Goal: Task Accomplishment & Management: Manage account settings

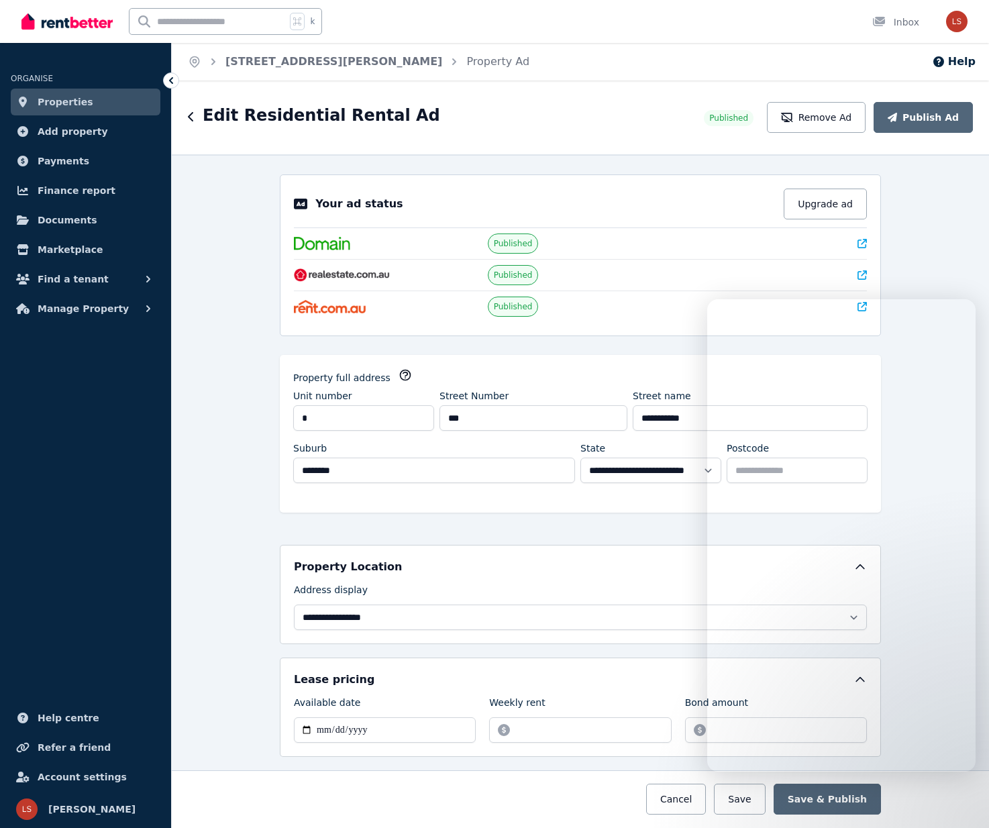
select select "***"
select select "**********"
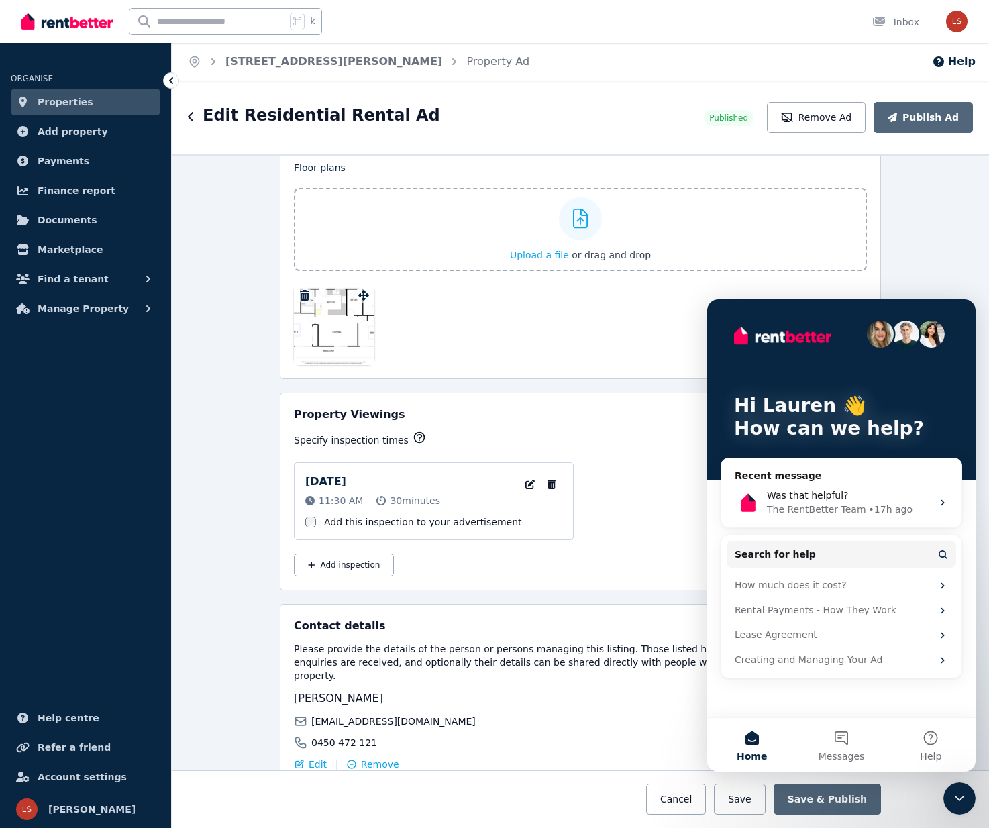
scroll to position [2110, 0]
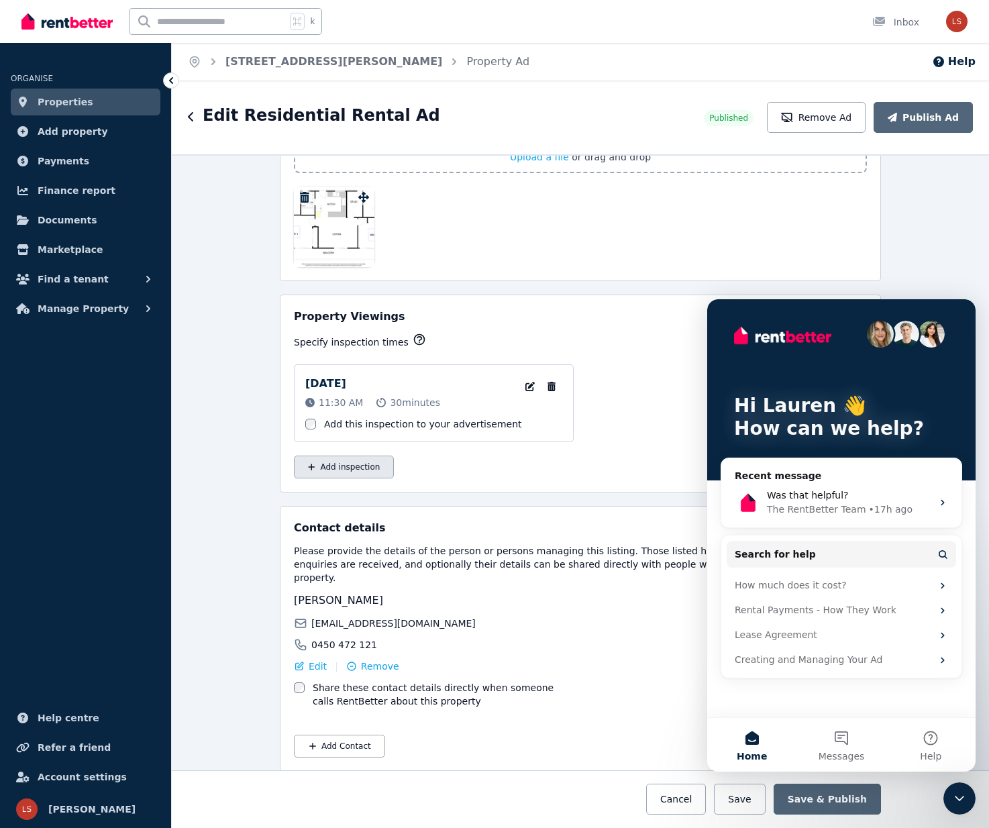
click at [349, 466] on button "Add inspection" at bounding box center [344, 467] width 100 height 23
select select "**"
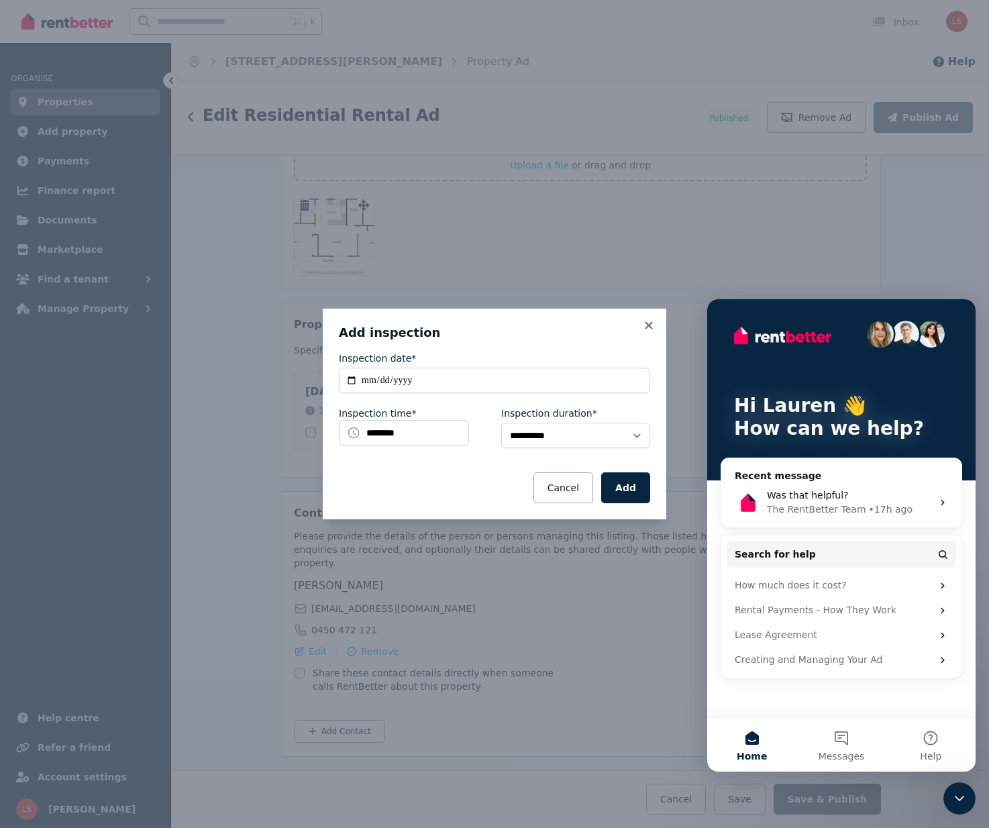
scroll to position [2087, 0]
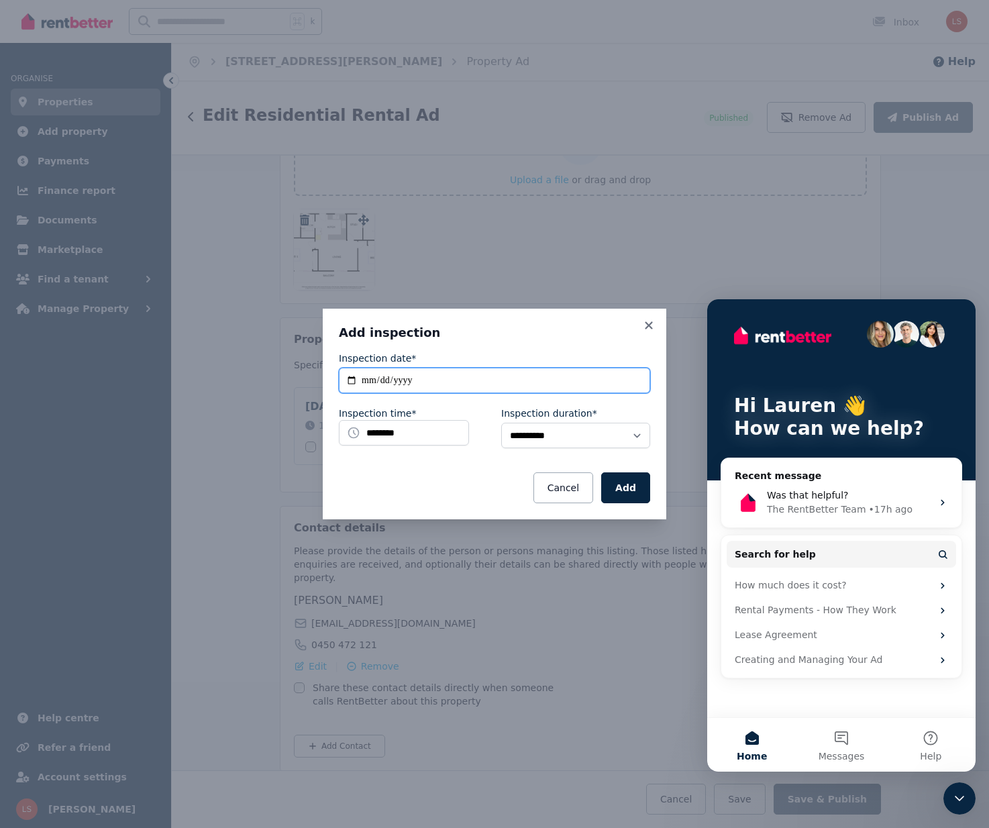
click at [430, 372] on input "**********" at bounding box center [494, 381] width 311 height 26
type input "**********"
click at [375, 434] on input "********" at bounding box center [404, 433] width 130 height 26
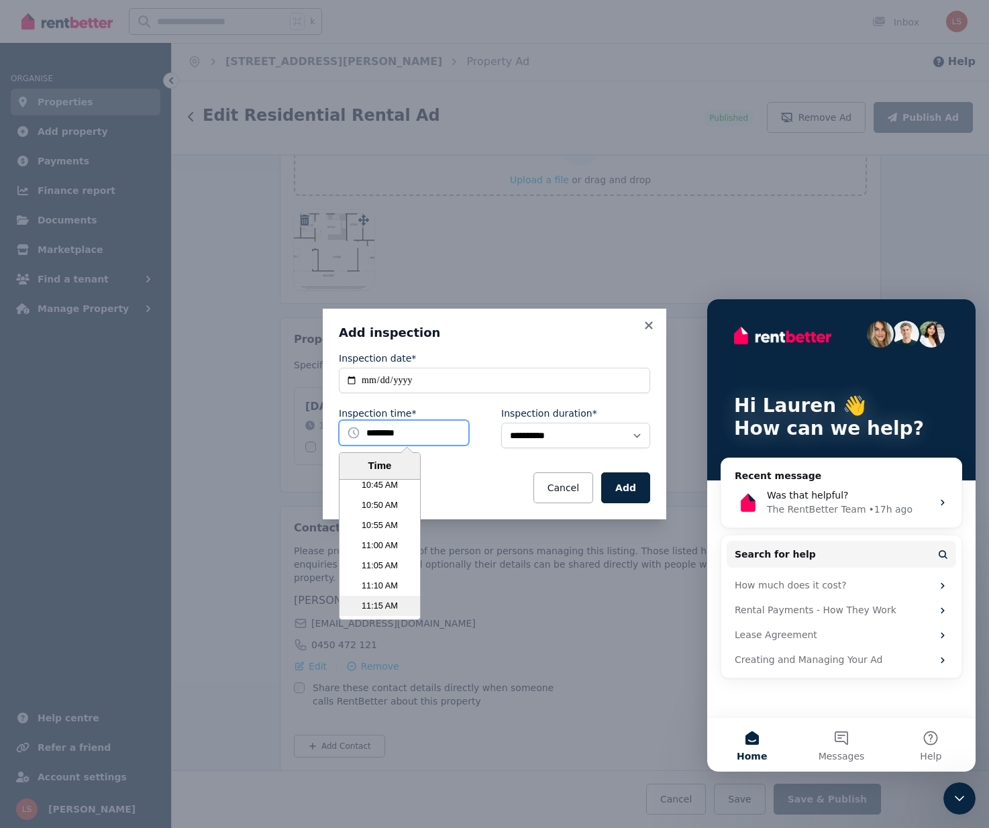
scroll to position [2605, 0]
click at [372, 604] on li "11:15 AM" at bounding box center [380, 603] width 81 height 20
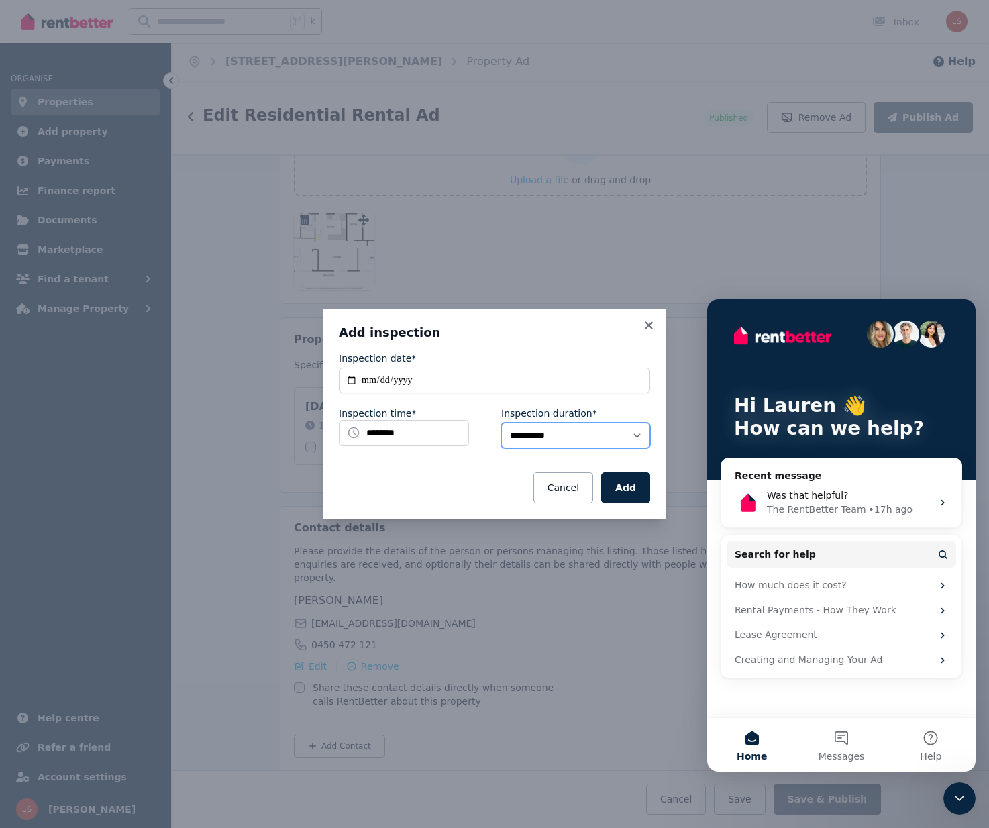
click at [611, 435] on select "**********" at bounding box center [575, 436] width 149 height 26
select select "**"
click at [623, 495] on button "Add" at bounding box center [625, 488] width 49 height 31
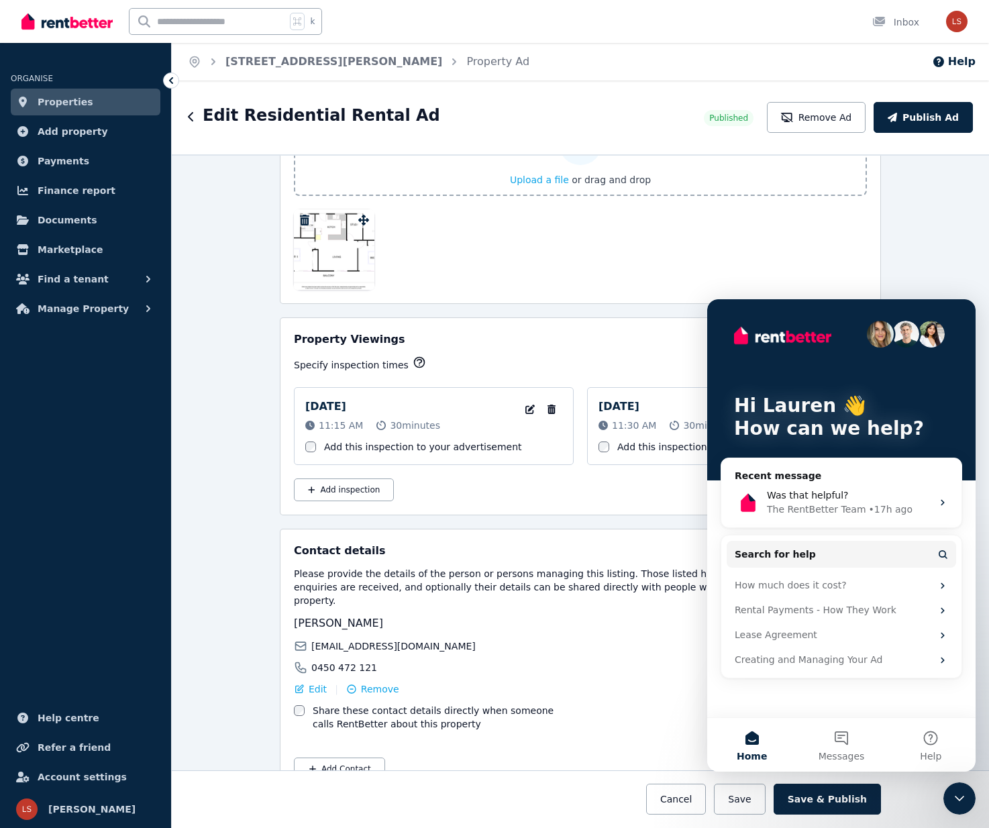
scroll to position [2110, 0]
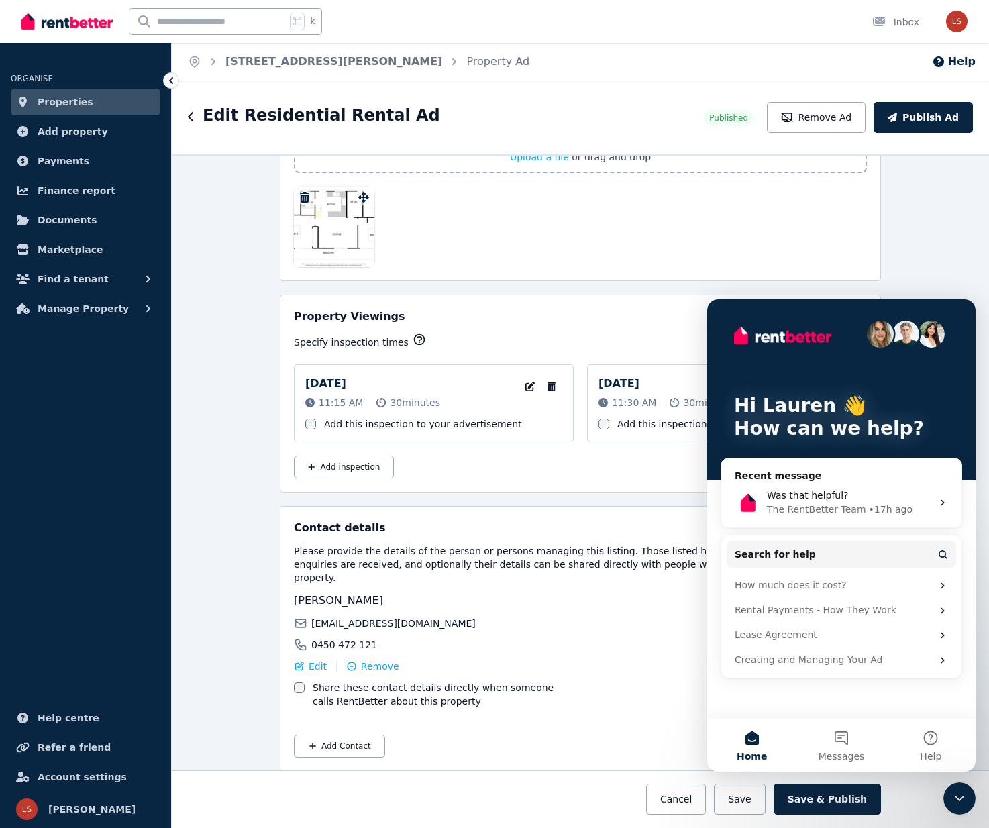
click at [636, 464] on div "Saturday 23 Aug 2025 11:15 AM 30 minutes Edit Inspection date and time Remove I…" at bounding box center [580, 421] width 573 height 114
drag, startPoint x: 965, startPoint y: 797, endPoint x: 956, endPoint y: 796, distance: 8.8
click at [965, 797] on icon "Close Intercom Messenger" at bounding box center [960, 799] width 16 height 16
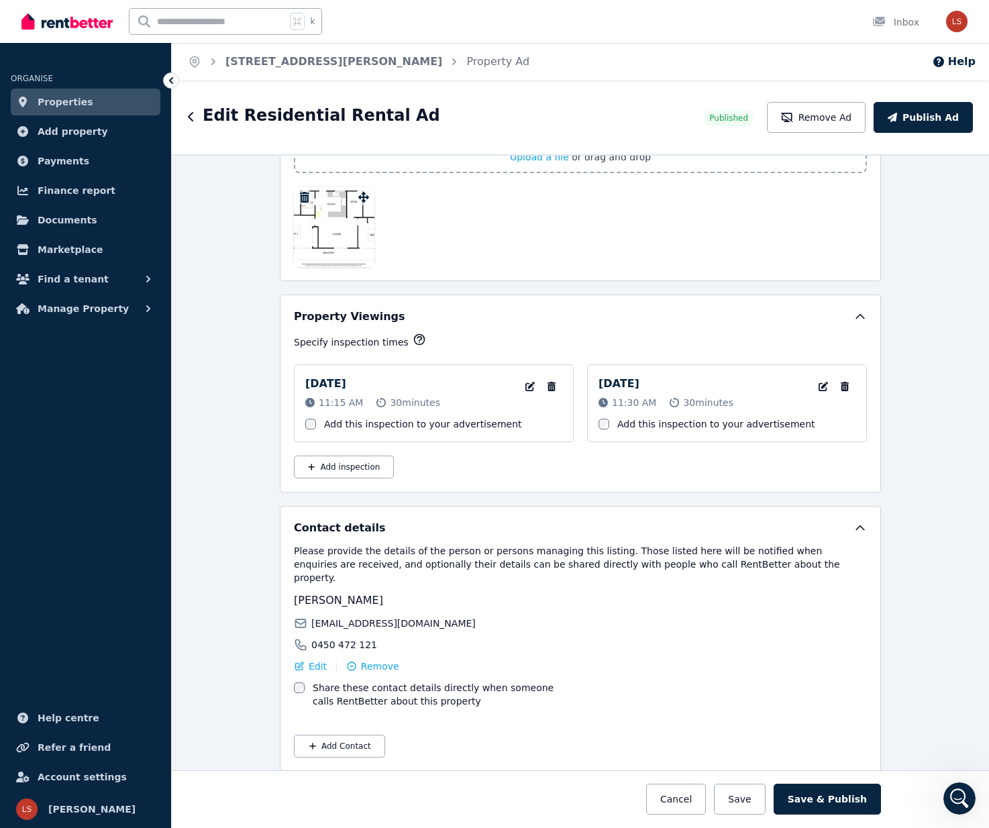
scroll to position [0, 0]
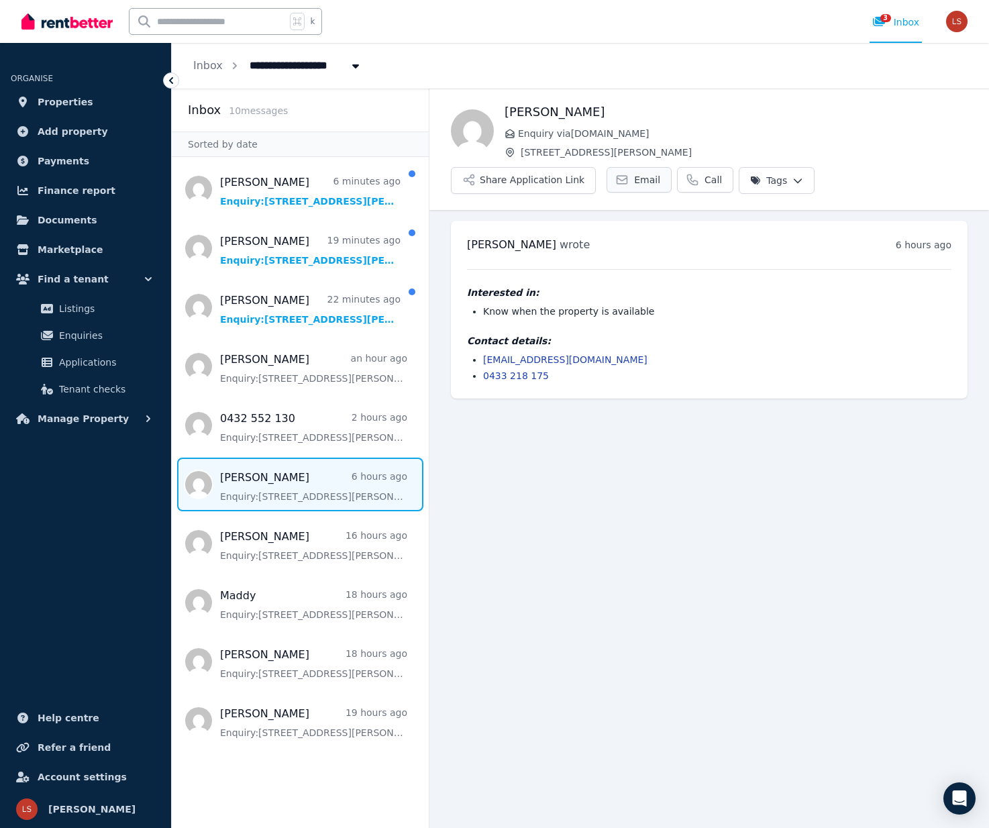
click at [654, 183] on link "Email" at bounding box center [639, 180] width 65 height 26
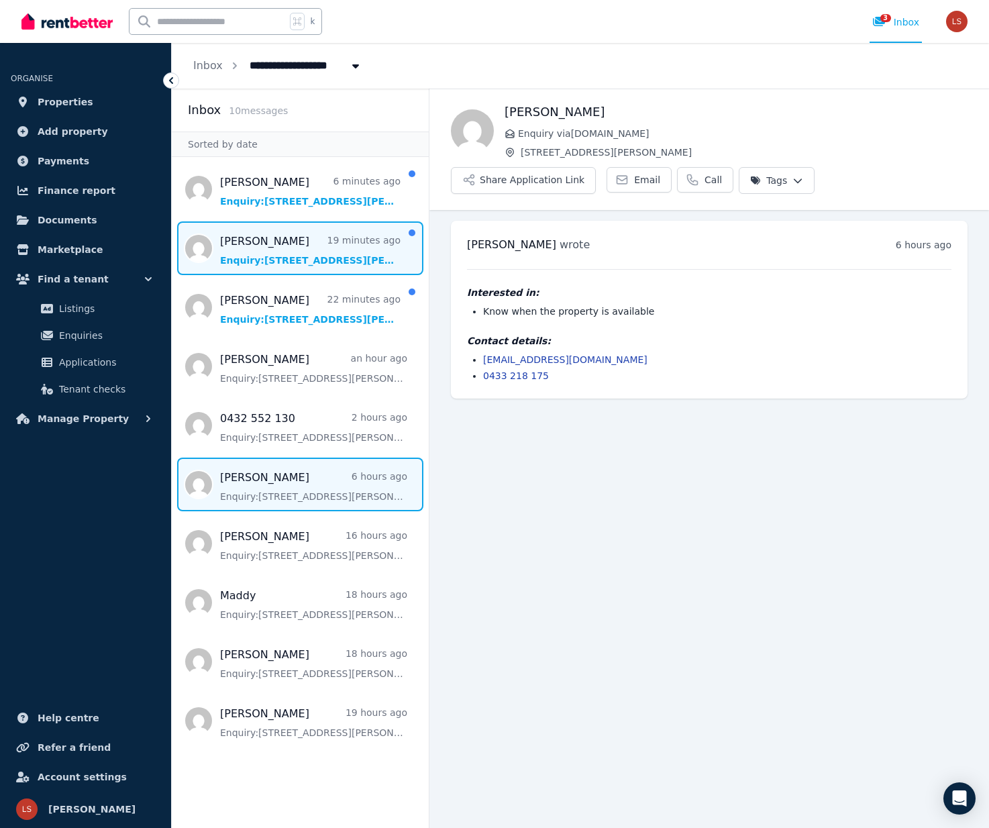
click at [248, 253] on span "Message list" at bounding box center [300, 249] width 257 height 54
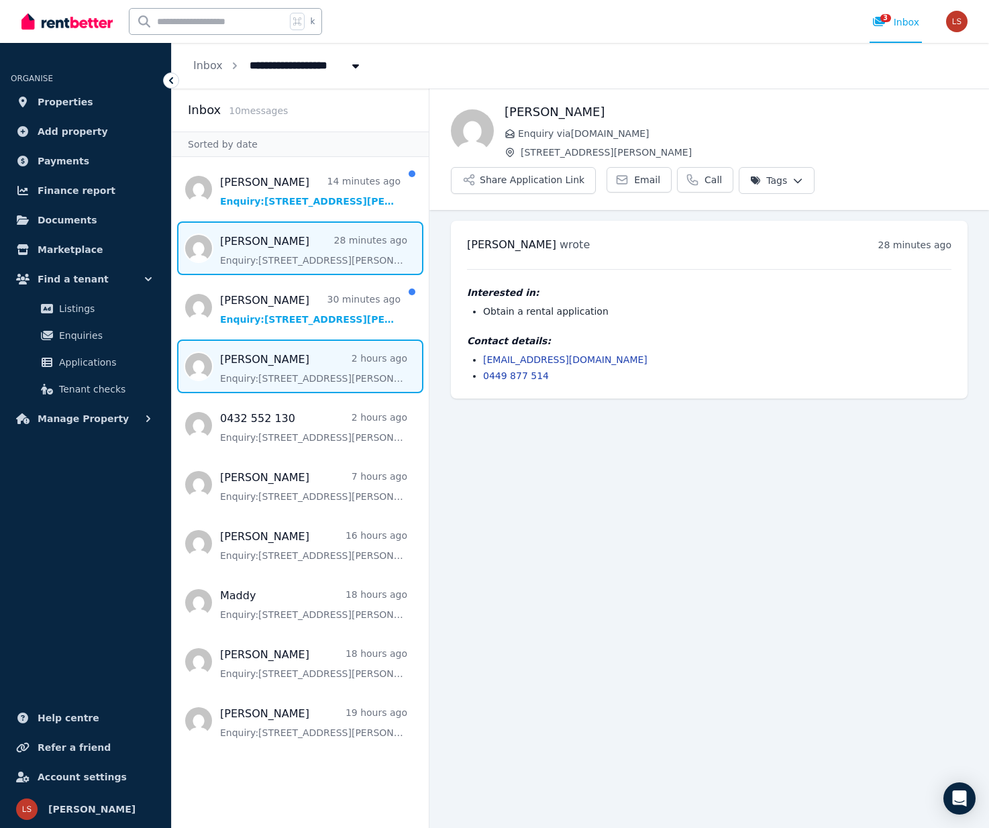
click at [298, 366] on span "Message list" at bounding box center [300, 367] width 257 height 54
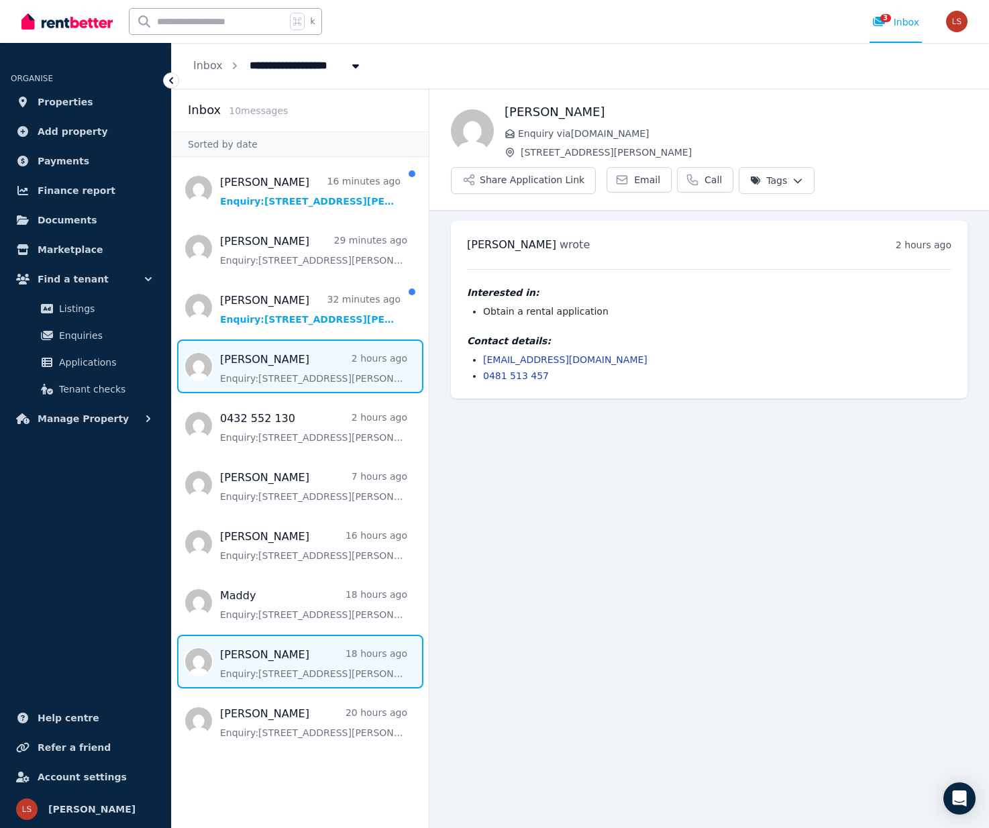
click at [299, 671] on span "Message list" at bounding box center [300, 662] width 257 height 54
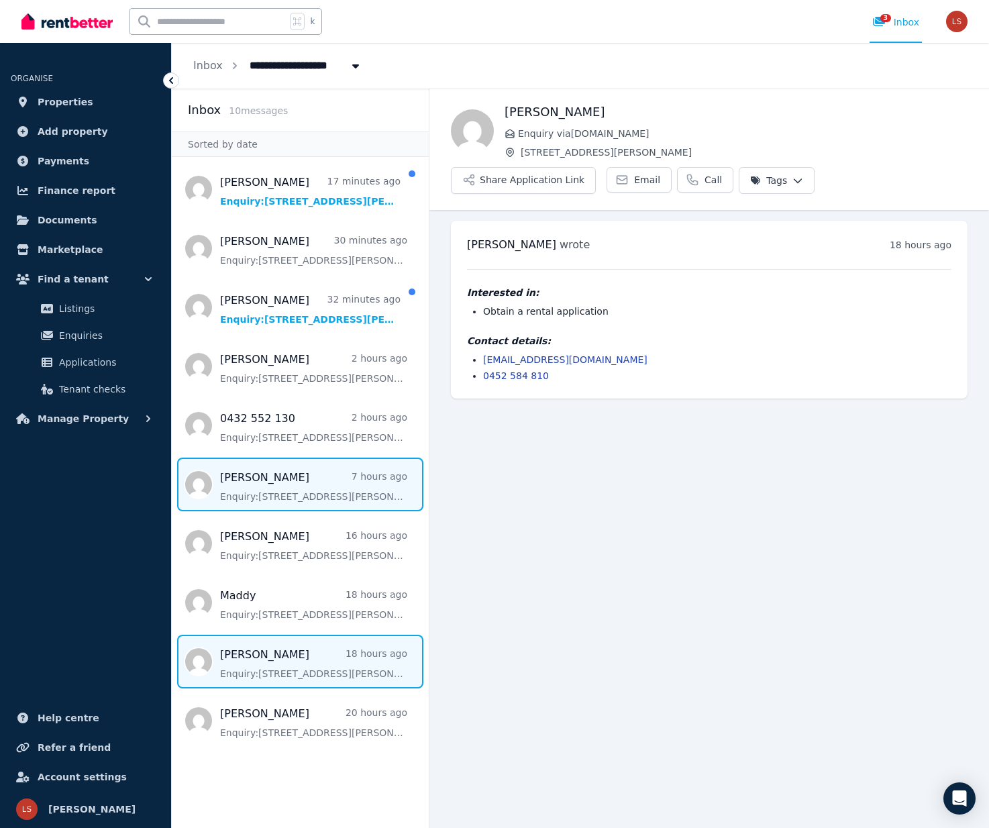
click at [344, 486] on span "Message list" at bounding box center [300, 485] width 257 height 54
click at [316, 670] on span "Message list" at bounding box center [300, 662] width 257 height 54
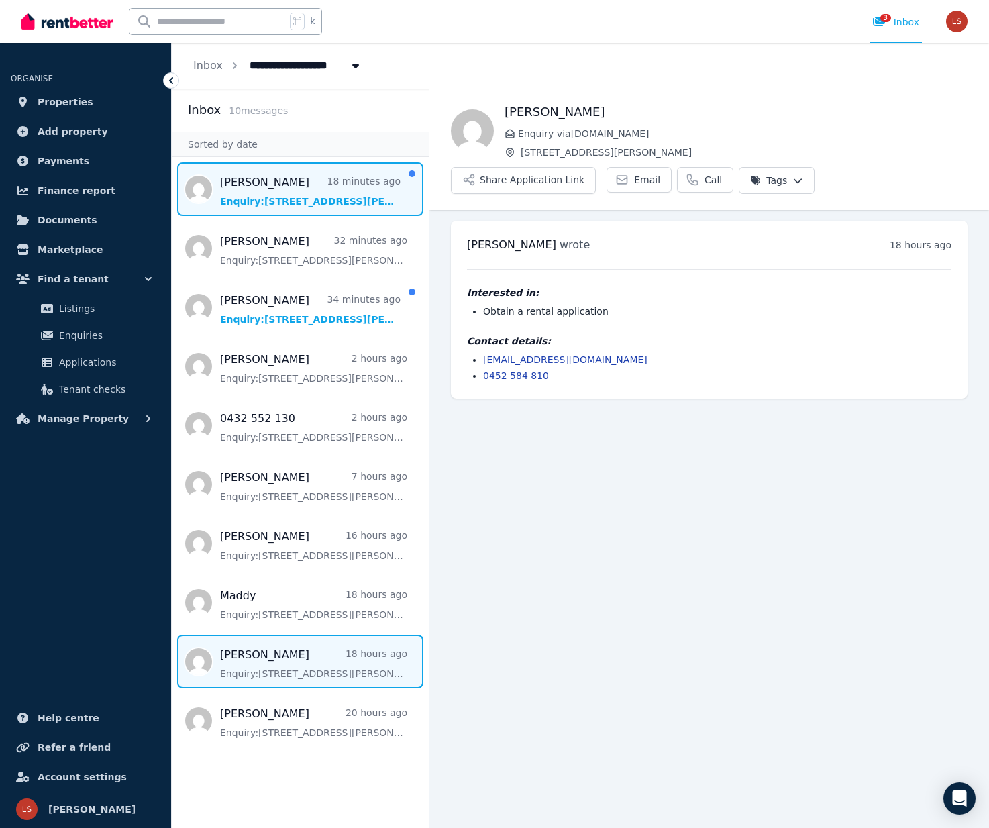
click at [275, 196] on span "Message list" at bounding box center [300, 189] width 257 height 54
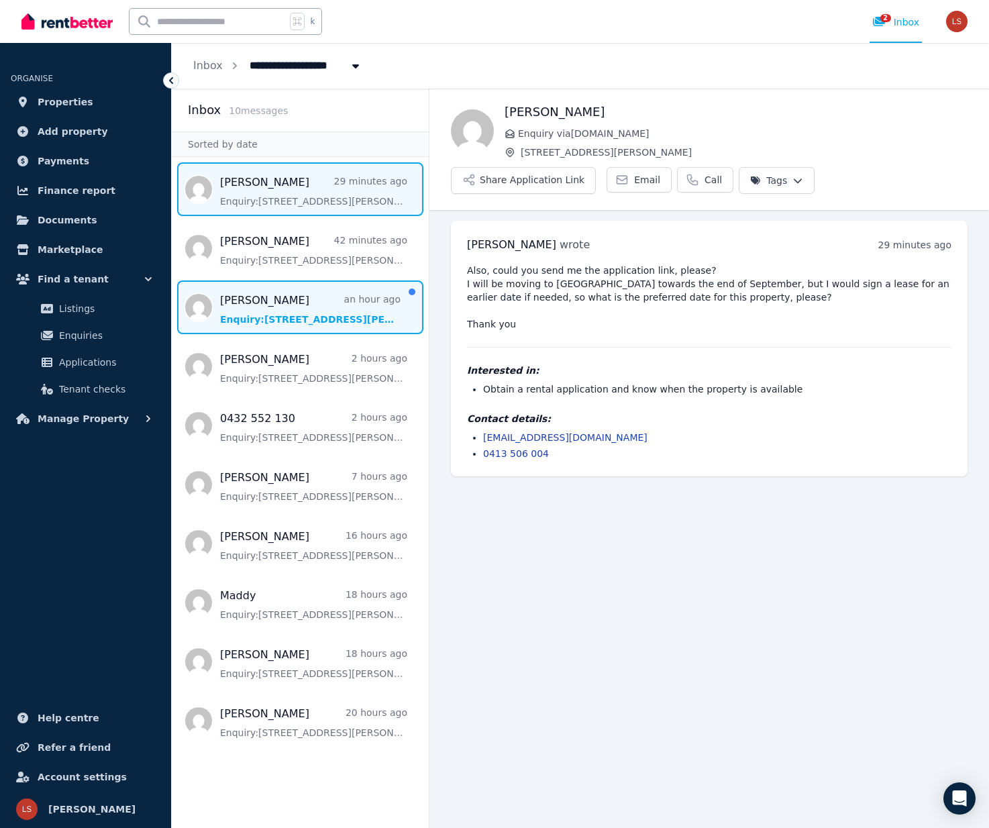
click at [273, 314] on span "Message list" at bounding box center [300, 308] width 257 height 54
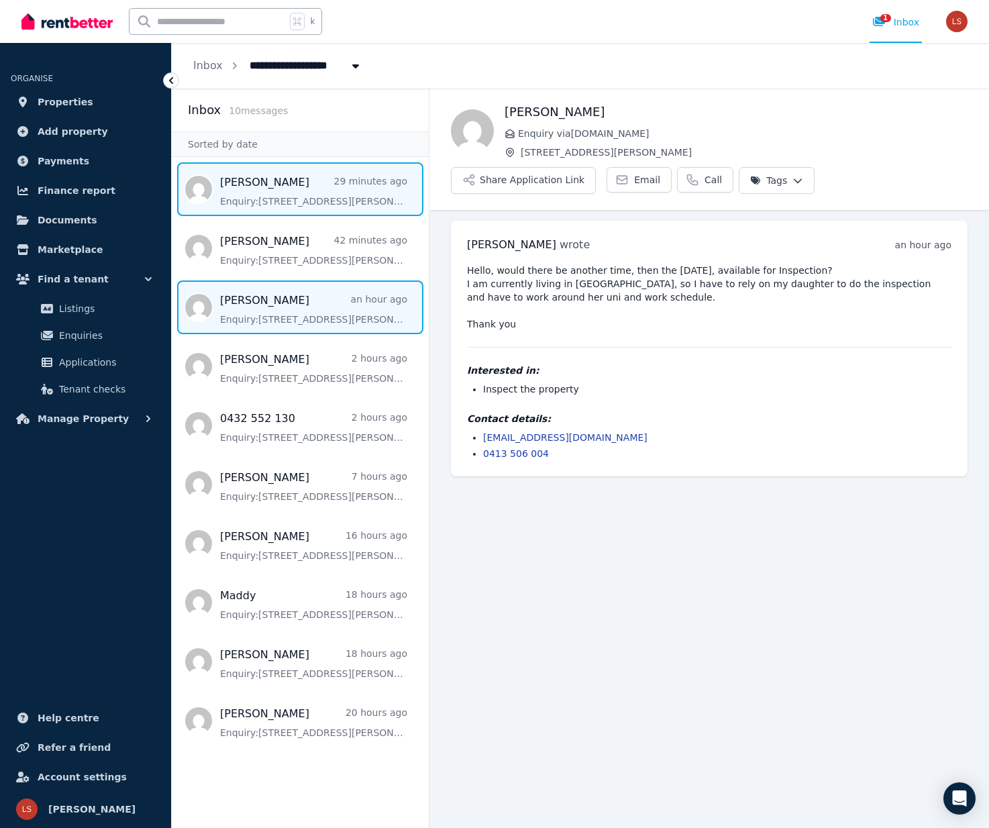
click at [292, 197] on span "Message list" at bounding box center [300, 189] width 257 height 54
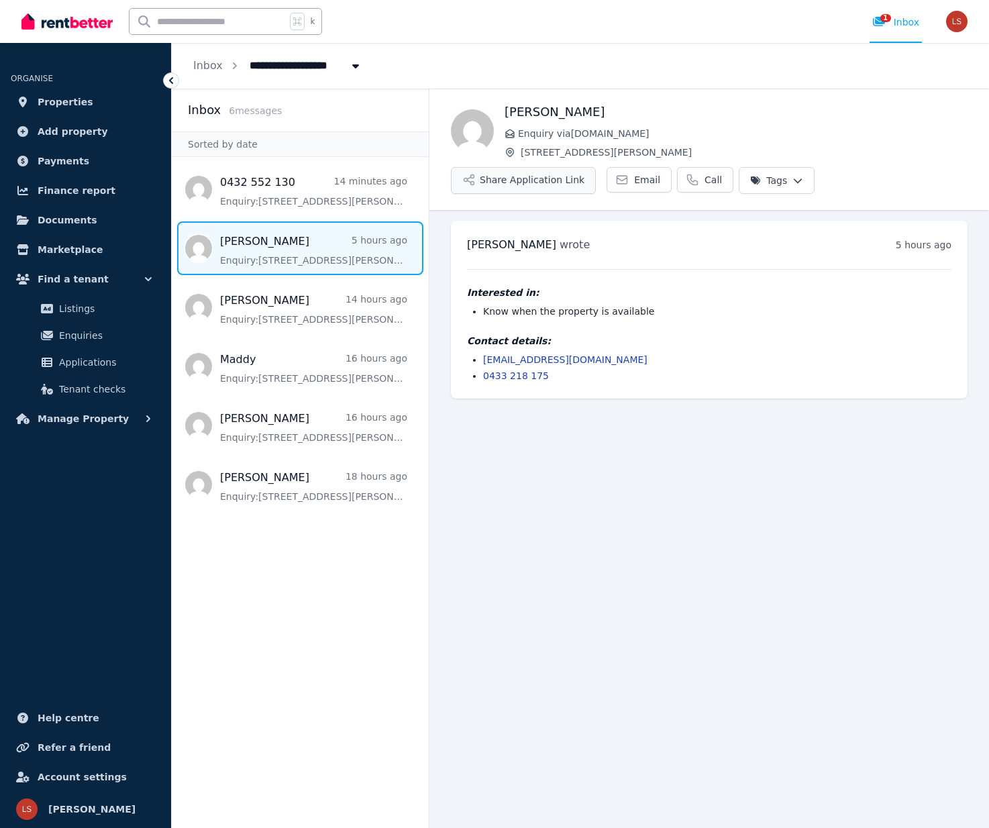
click at [509, 186] on button "Share Application Link" at bounding box center [523, 180] width 145 height 27
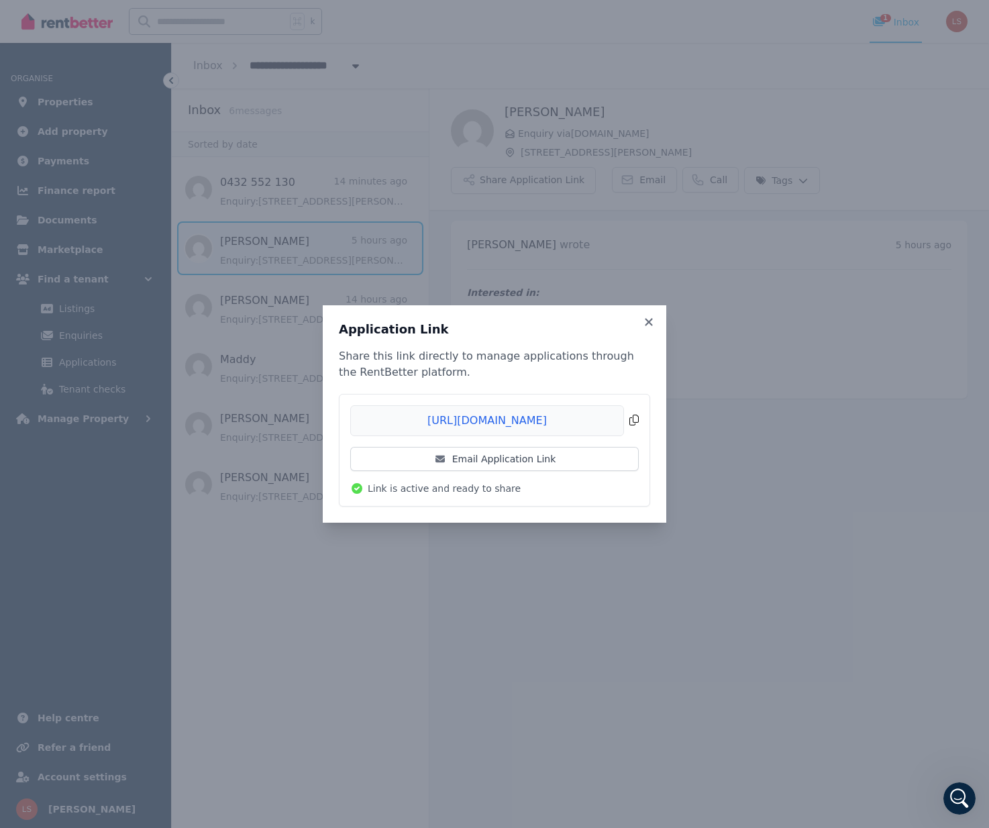
click at [621, 419] on span "Copied!" at bounding box center [494, 420] width 289 height 31
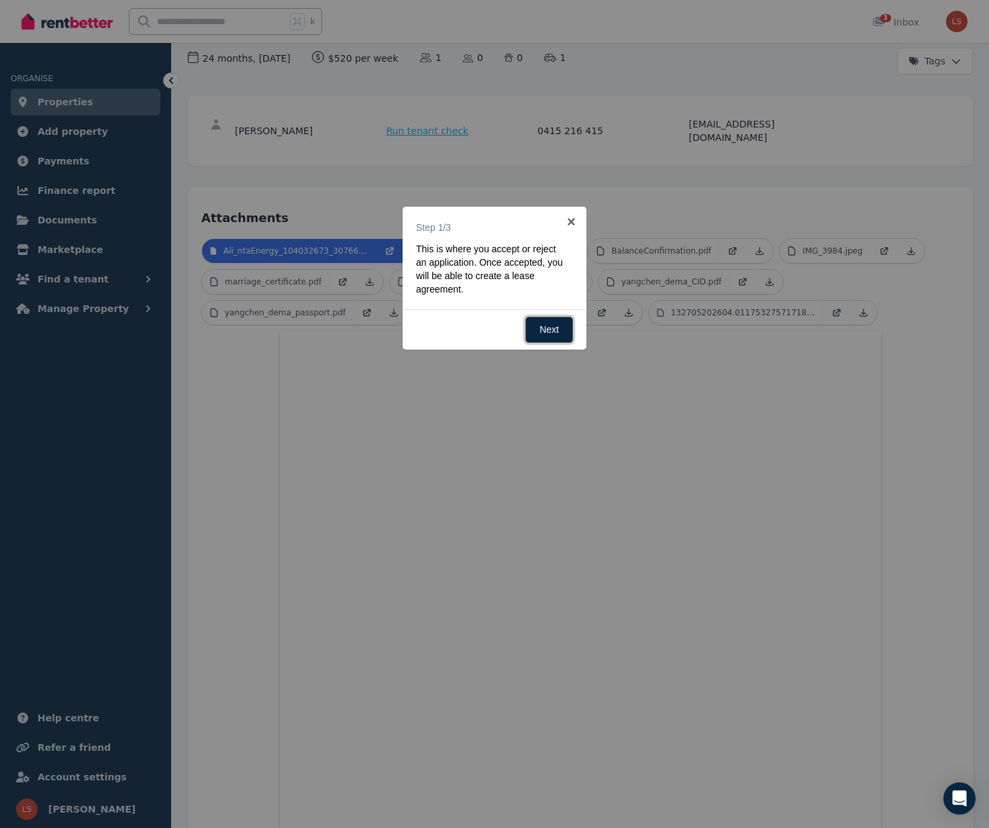
scroll to position [9, 0]
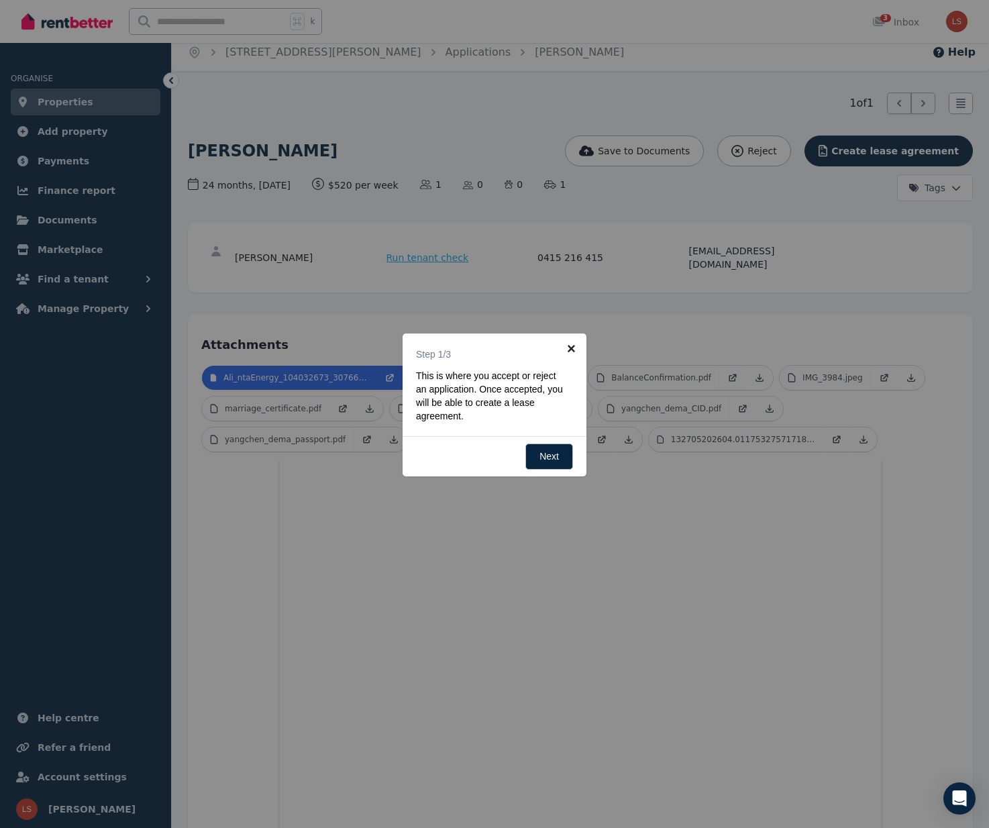
click at [576, 348] on link "×" at bounding box center [571, 349] width 30 height 30
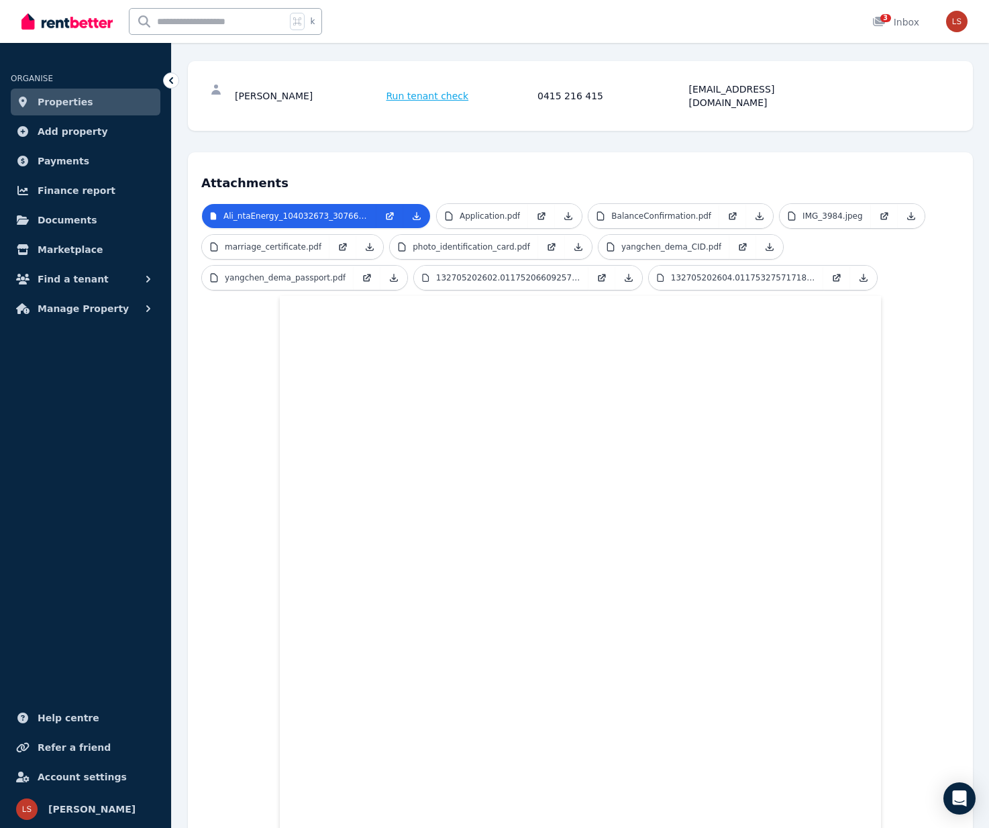
scroll to position [0, 0]
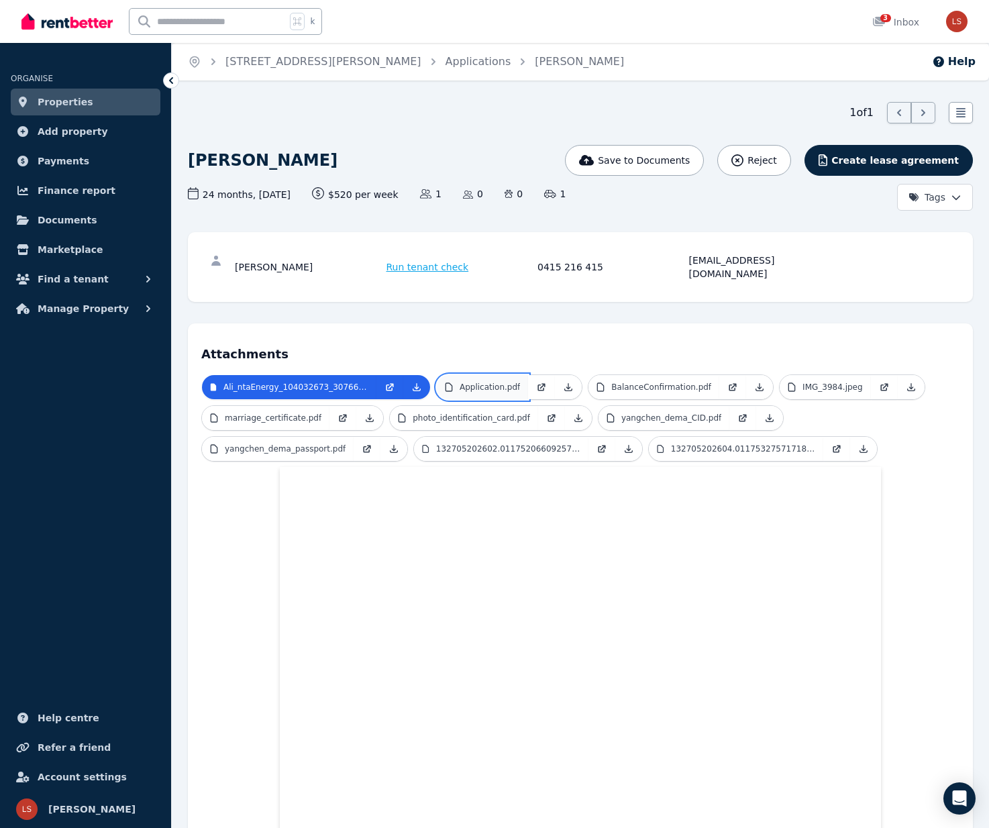
click at [493, 382] on p "Application.pdf" at bounding box center [490, 387] width 60 height 11
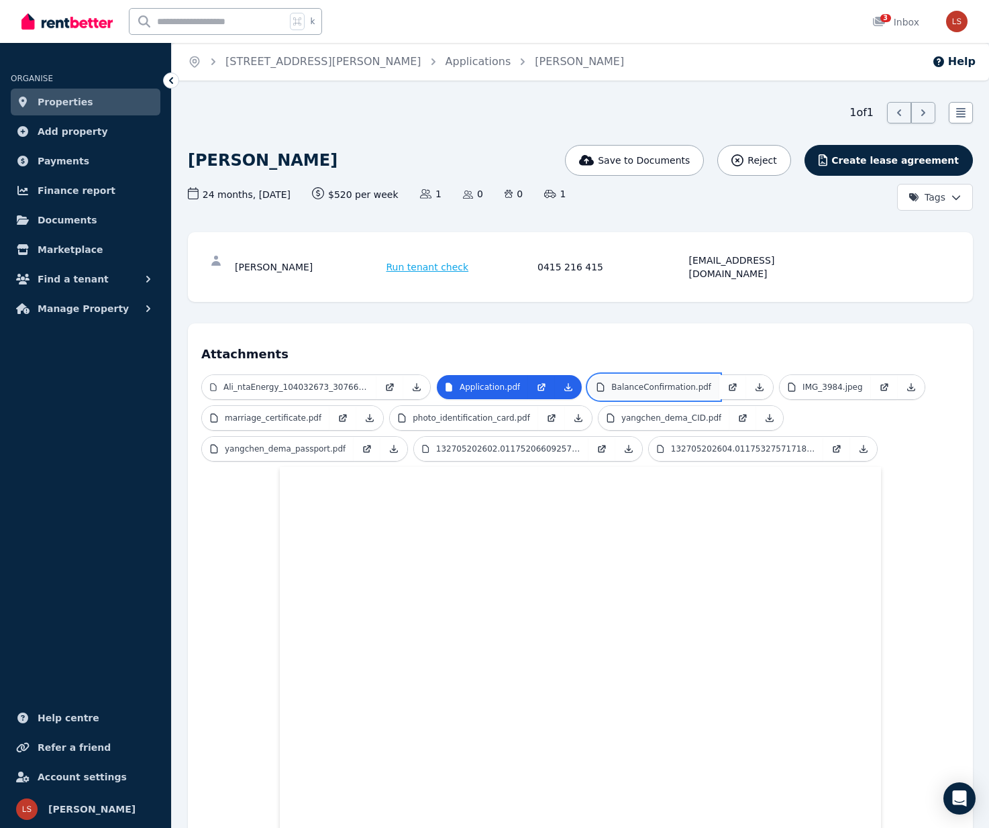
click at [659, 382] on p "BalanceConfirmation.pdf" at bounding box center [661, 387] width 100 height 11
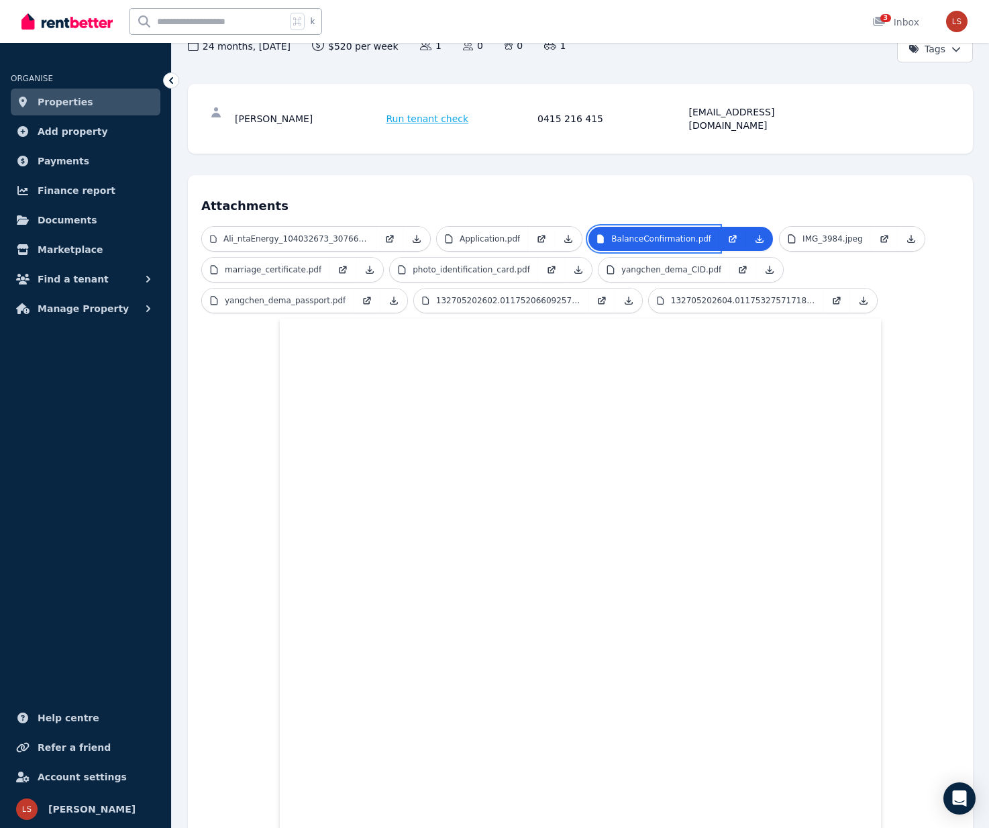
scroll to position [192, 0]
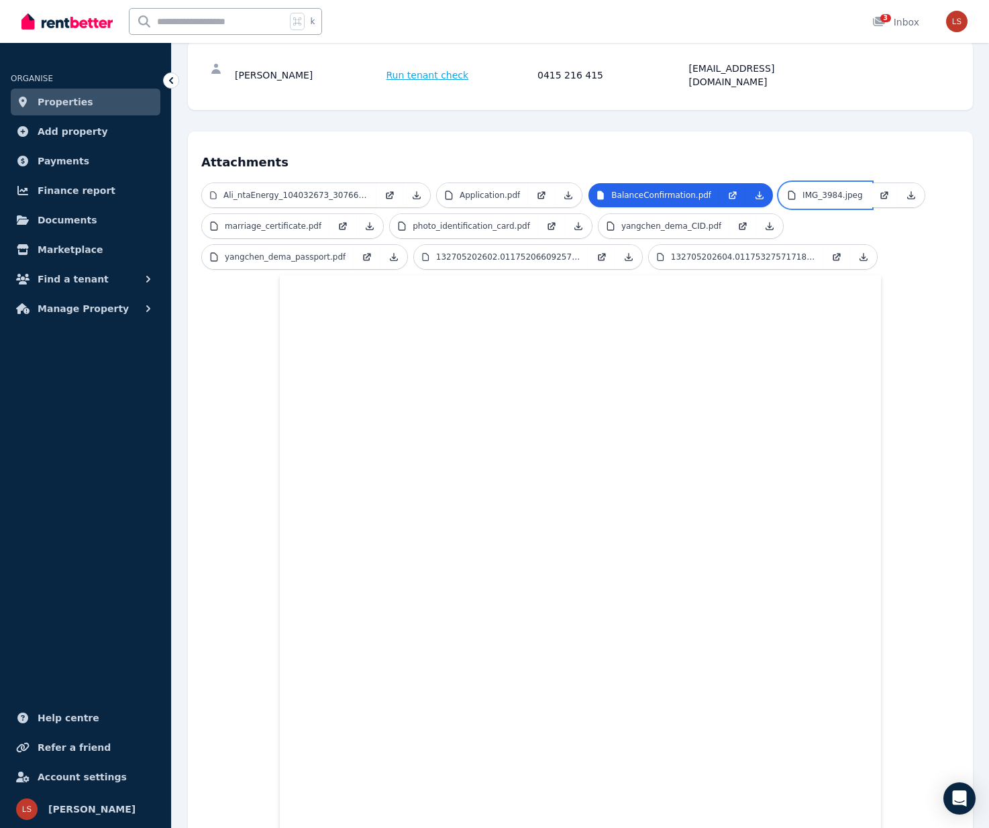
click at [835, 190] on p "IMG_3984.jpeg" at bounding box center [833, 195] width 60 height 11
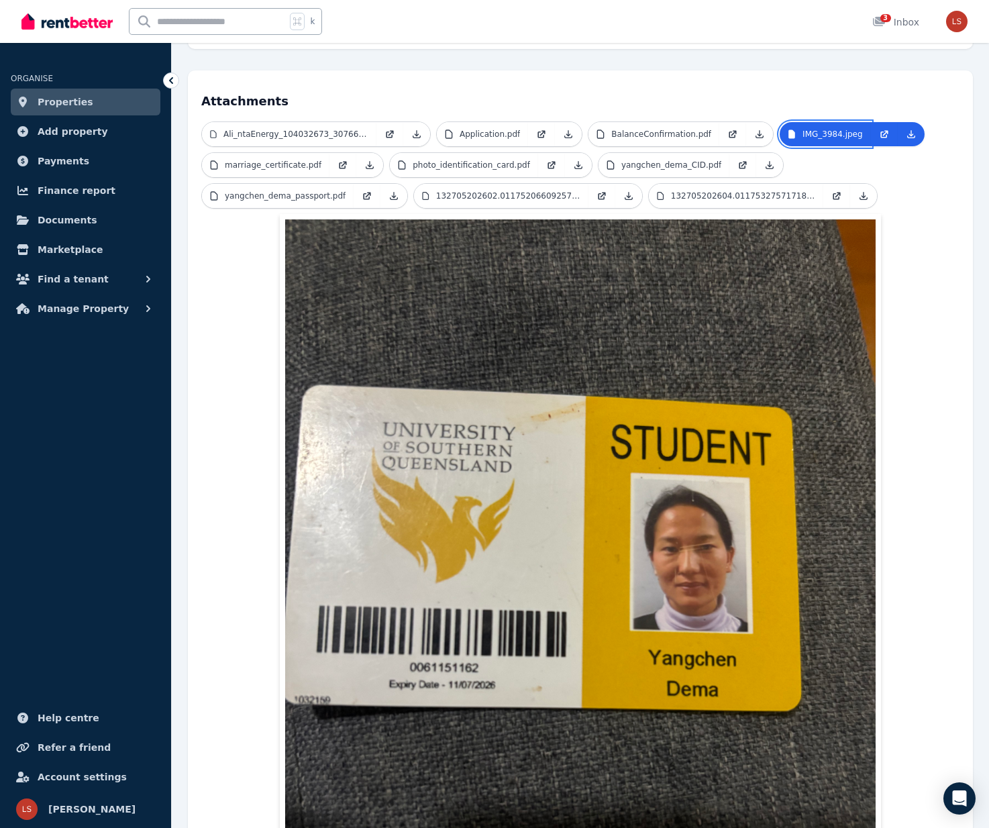
scroll to position [275, 0]
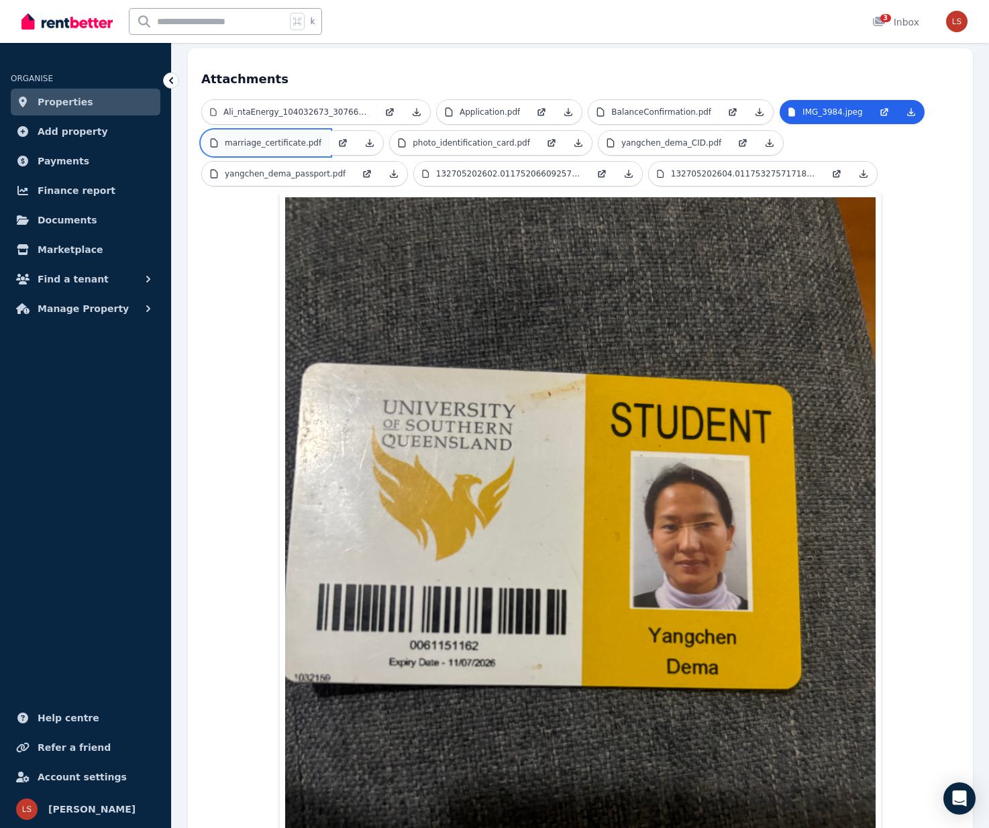
click at [273, 138] on p "marriage_certificate.pdf" at bounding box center [273, 143] width 97 height 11
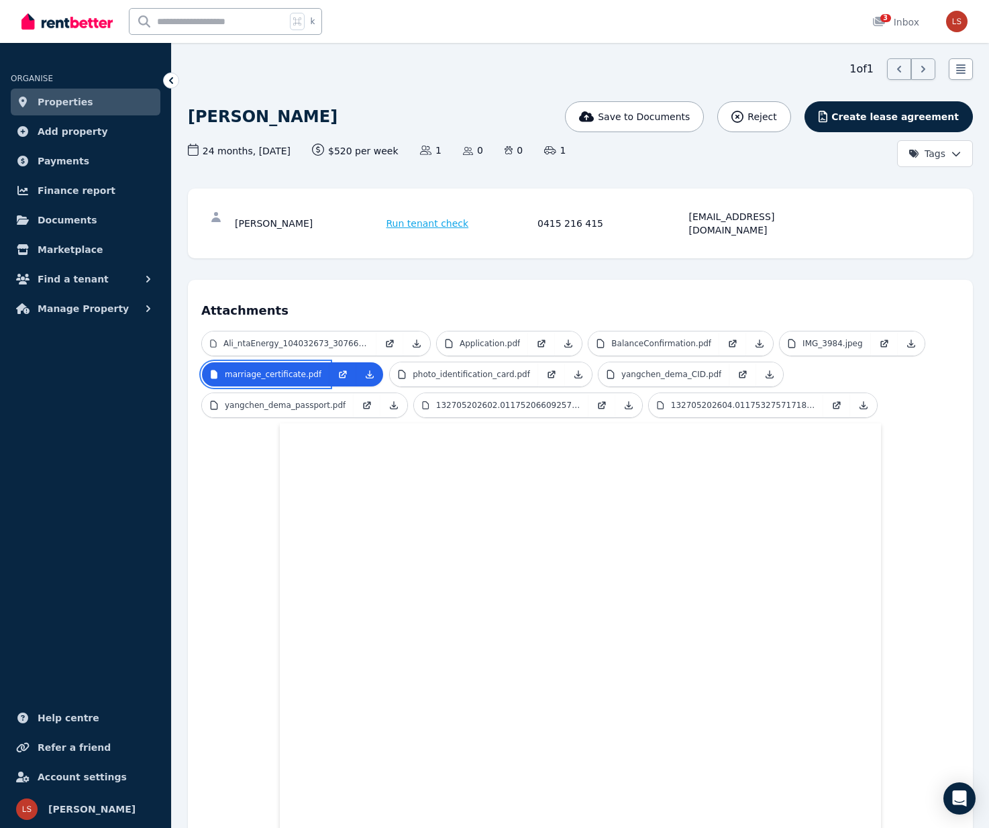
scroll to position [0, 0]
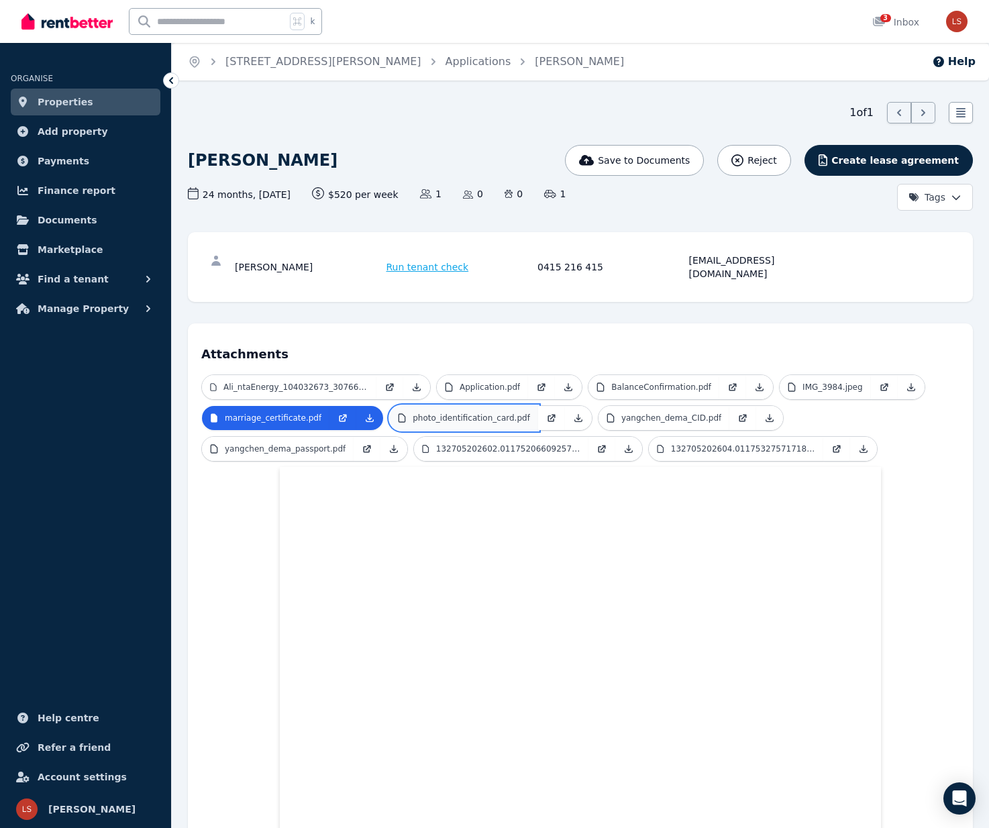
click at [469, 413] on p "photo_identification_card.pdf" at bounding box center [471, 418] width 117 height 11
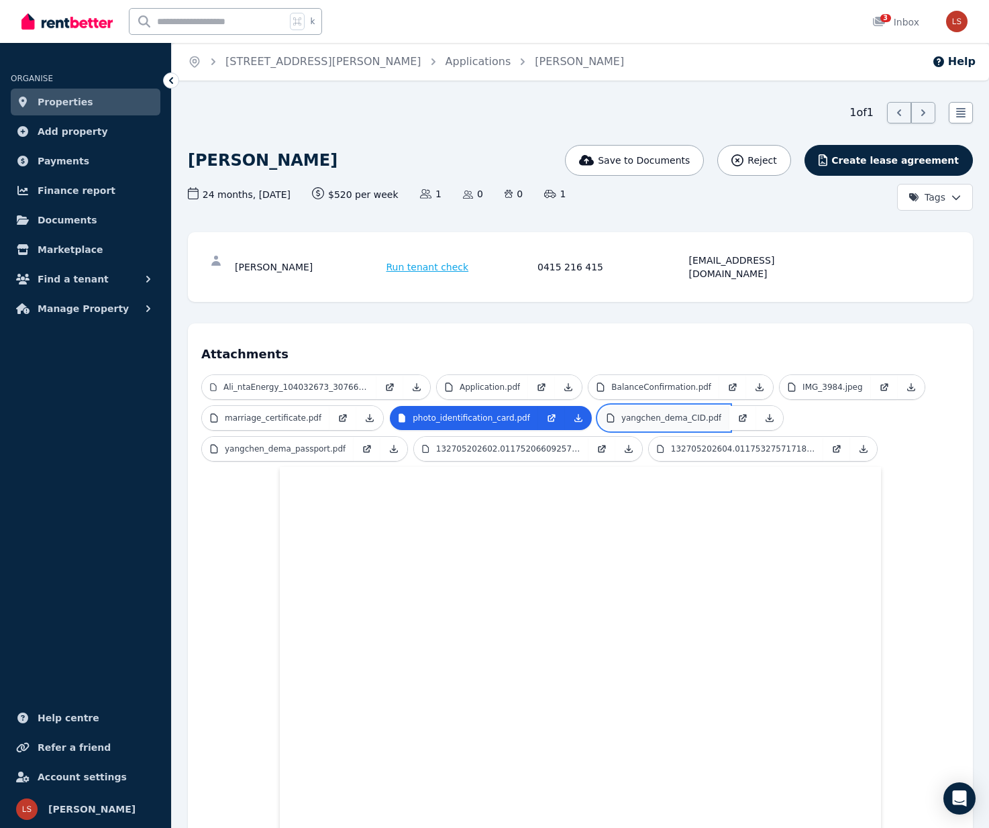
click at [670, 413] on p "yangchen_dema_CID.pdf" at bounding box center [672, 418] width 100 height 11
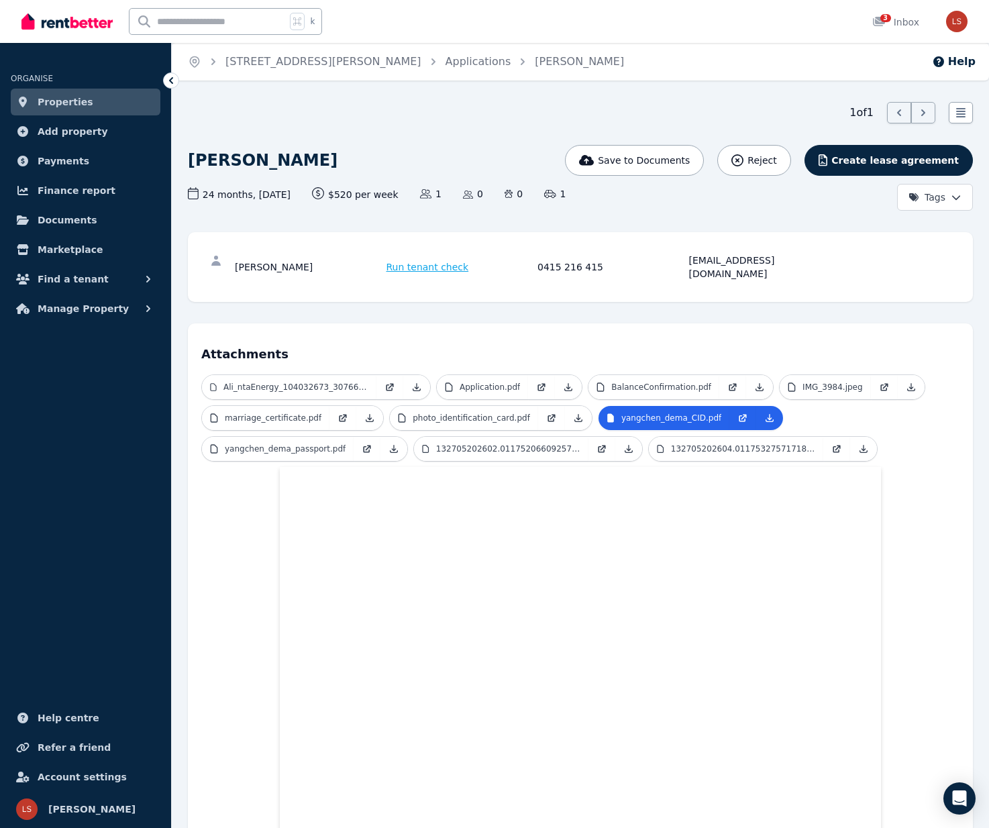
click at [170, 77] on icon at bounding box center [170, 80] width 13 height 13
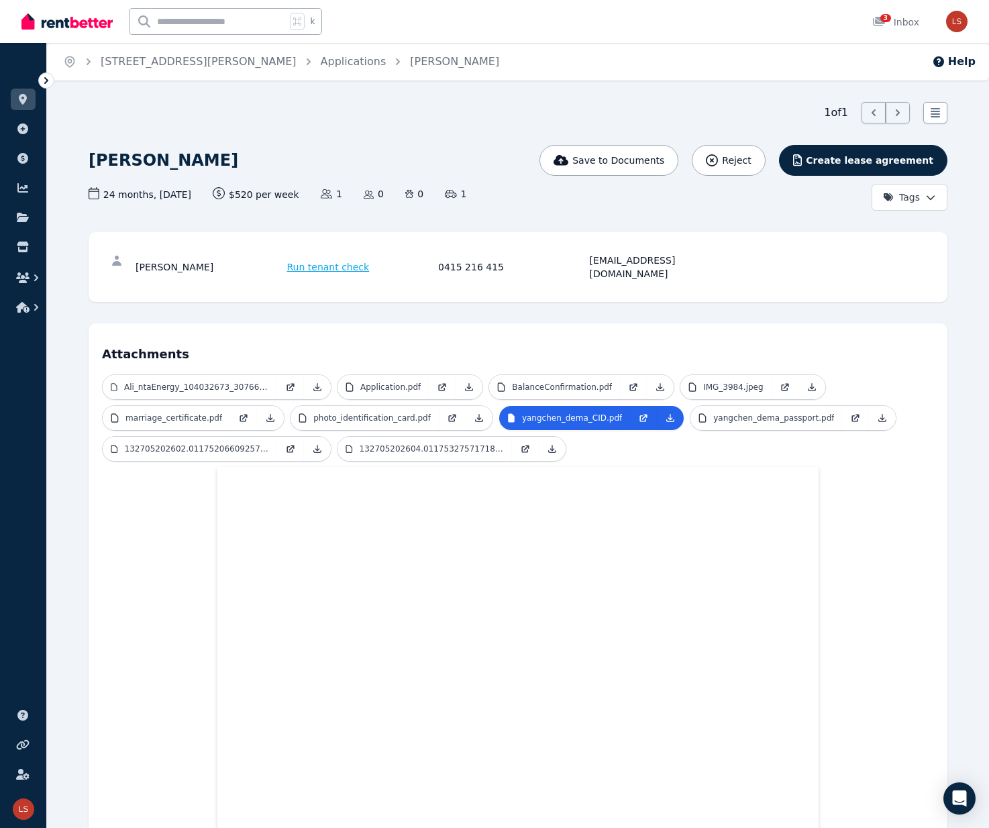
click at [44, 79] on icon at bounding box center [46, 80] width 13 height 13
